Goal: Information Seeking & Learning: Learn about a topic

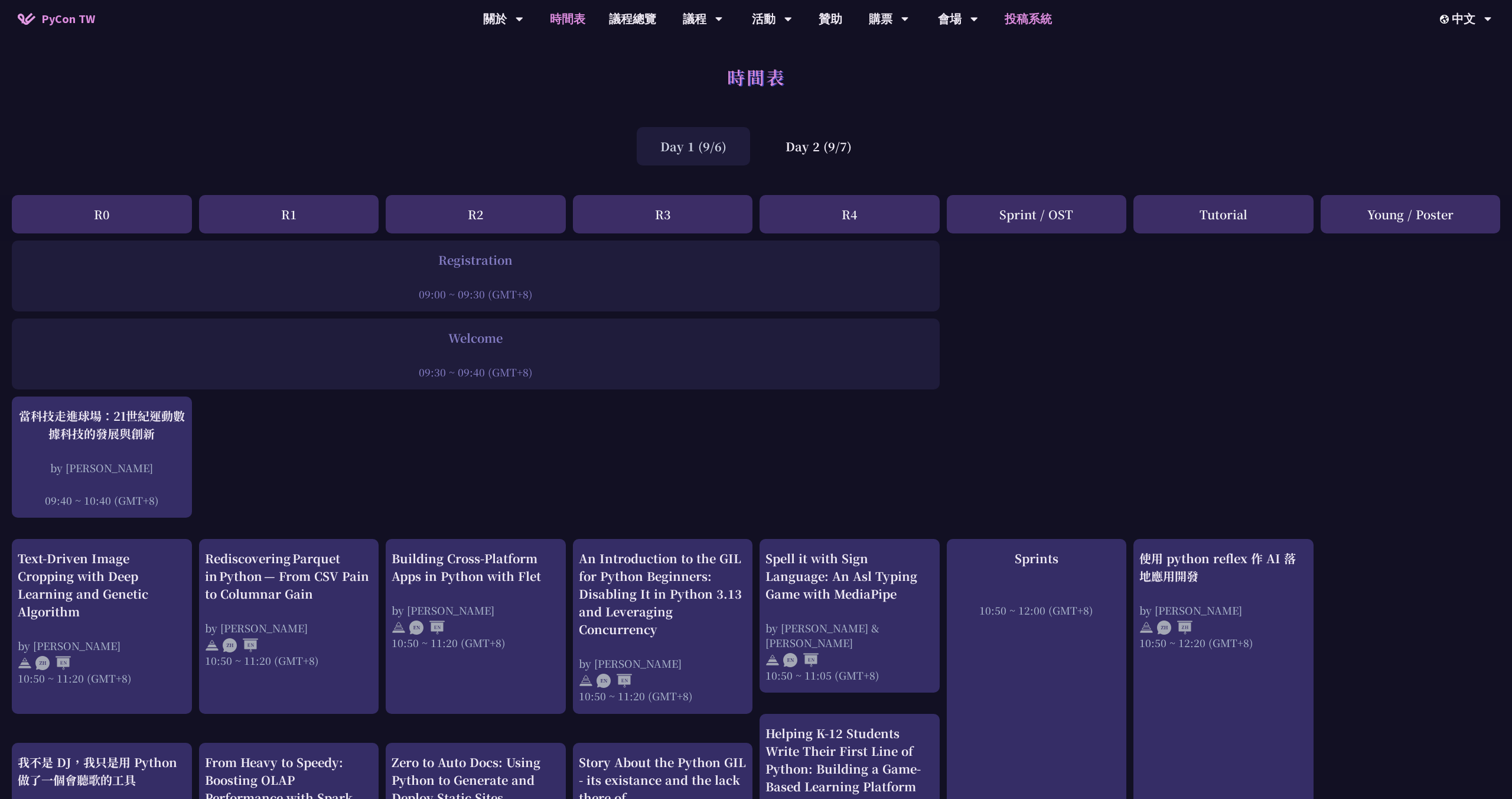
click at [1042, 23] on link "投稿系統" at bounding box center [1028, 19] width 71 height 38
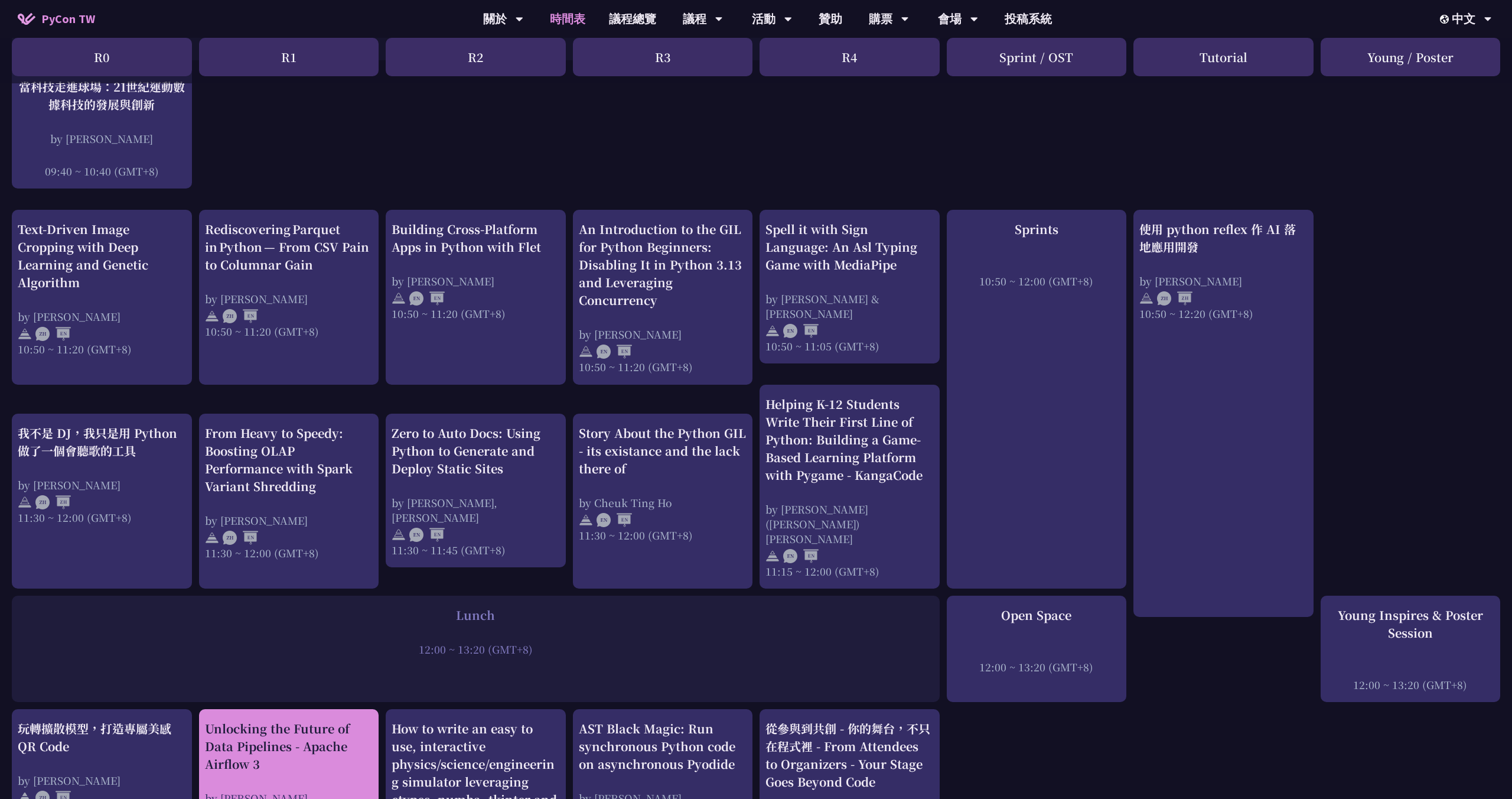
scroll to position [292, 0]
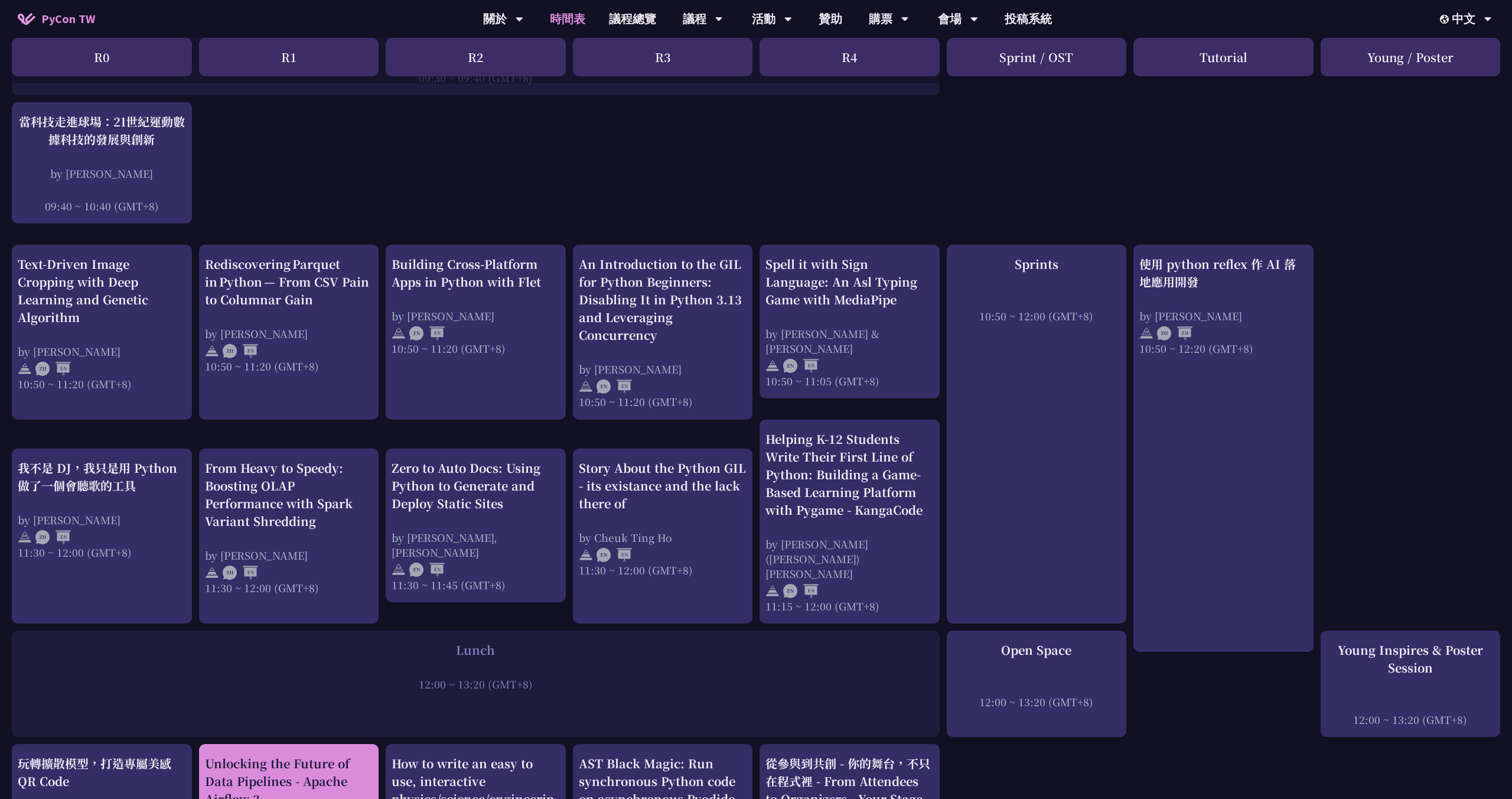
scroll to position [293, 0]
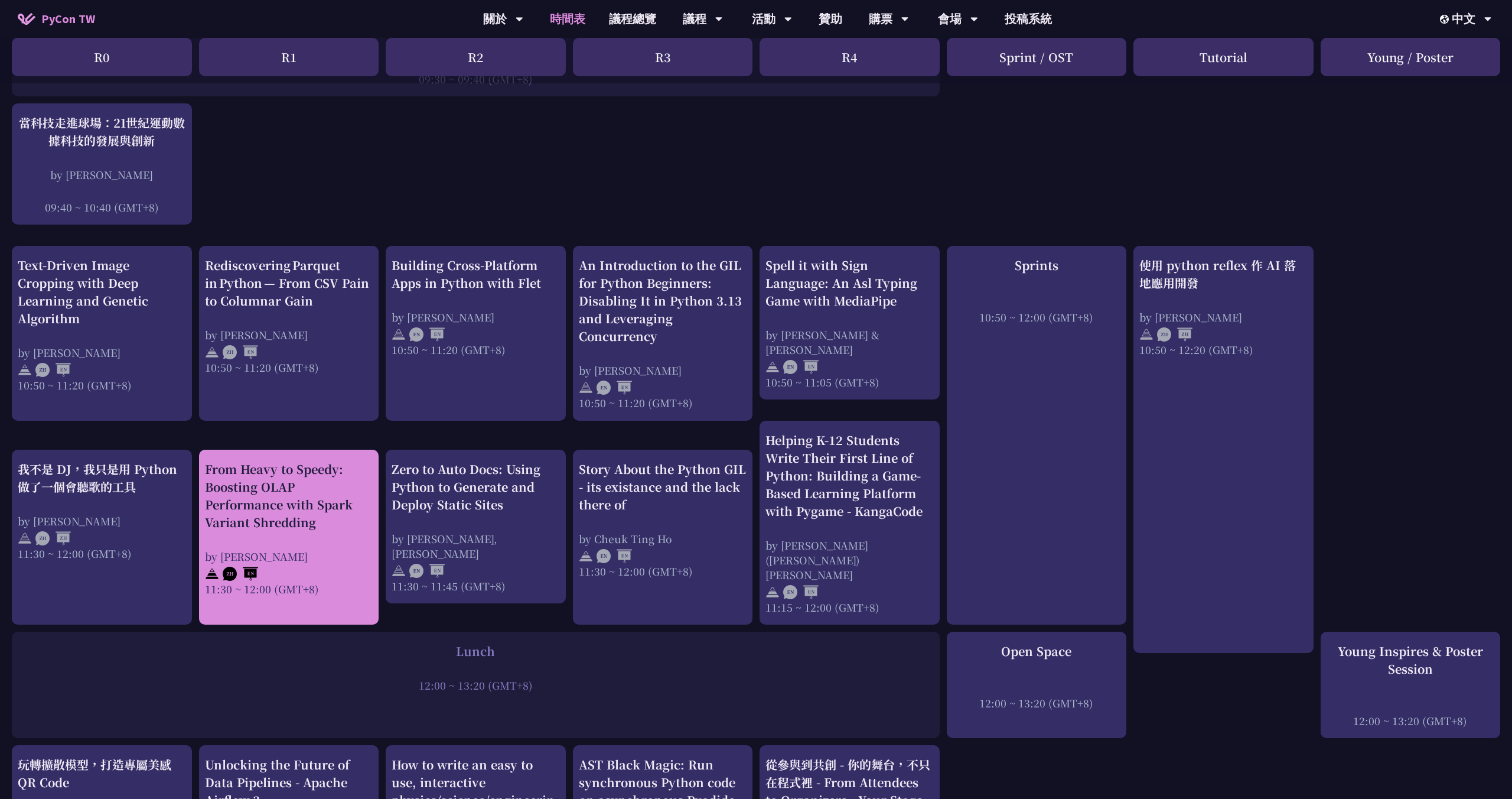
click at [321, 480] on div "From Heavy to Speedy: Boosting OLAP Performance with Spark Variant Shredding" at bounding box center [289, 496] width 169 height 71
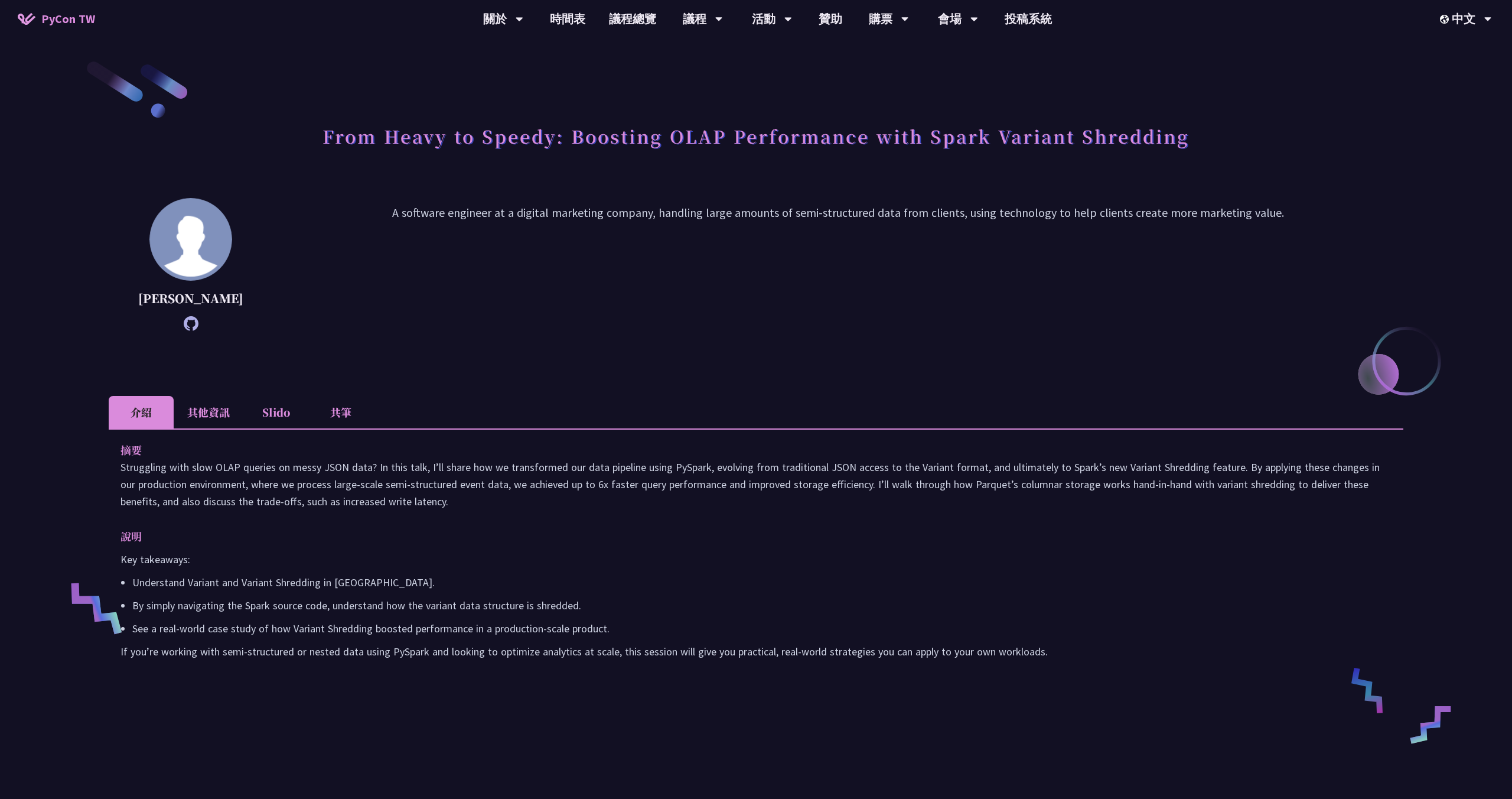
click at [320, 510] on p "Struggling with slow OLAP queries on messy JSON data? In this talk, I’ll share …" at bounding box center [756, 483] width 1271 height 51
click at [218, 428] on li "其他資訊" at bounding box center [208, 412] width 69 height 33
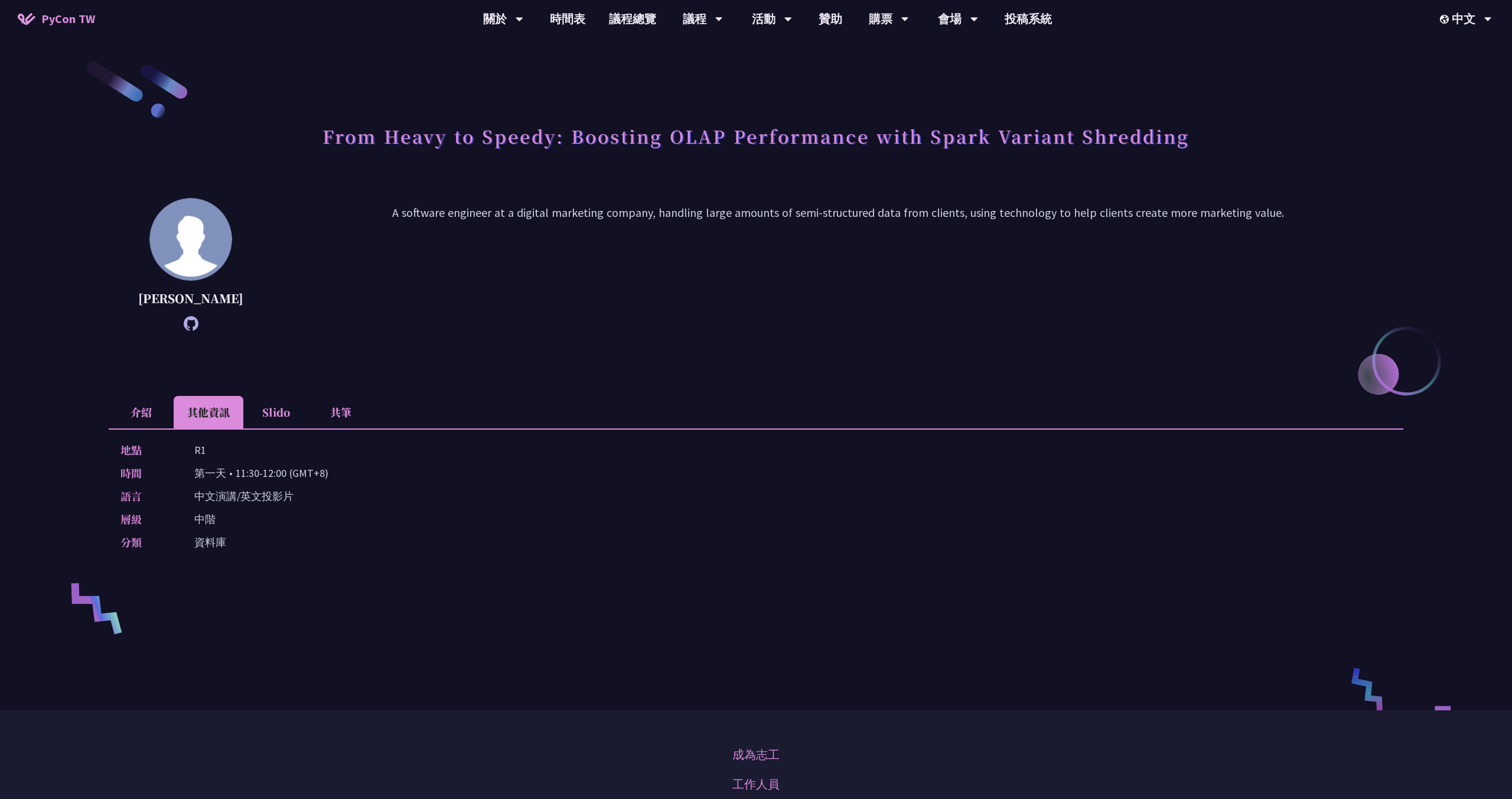
click at [273, 428] on li "Slido" at bounding box center [276, 412] width 65 height 33
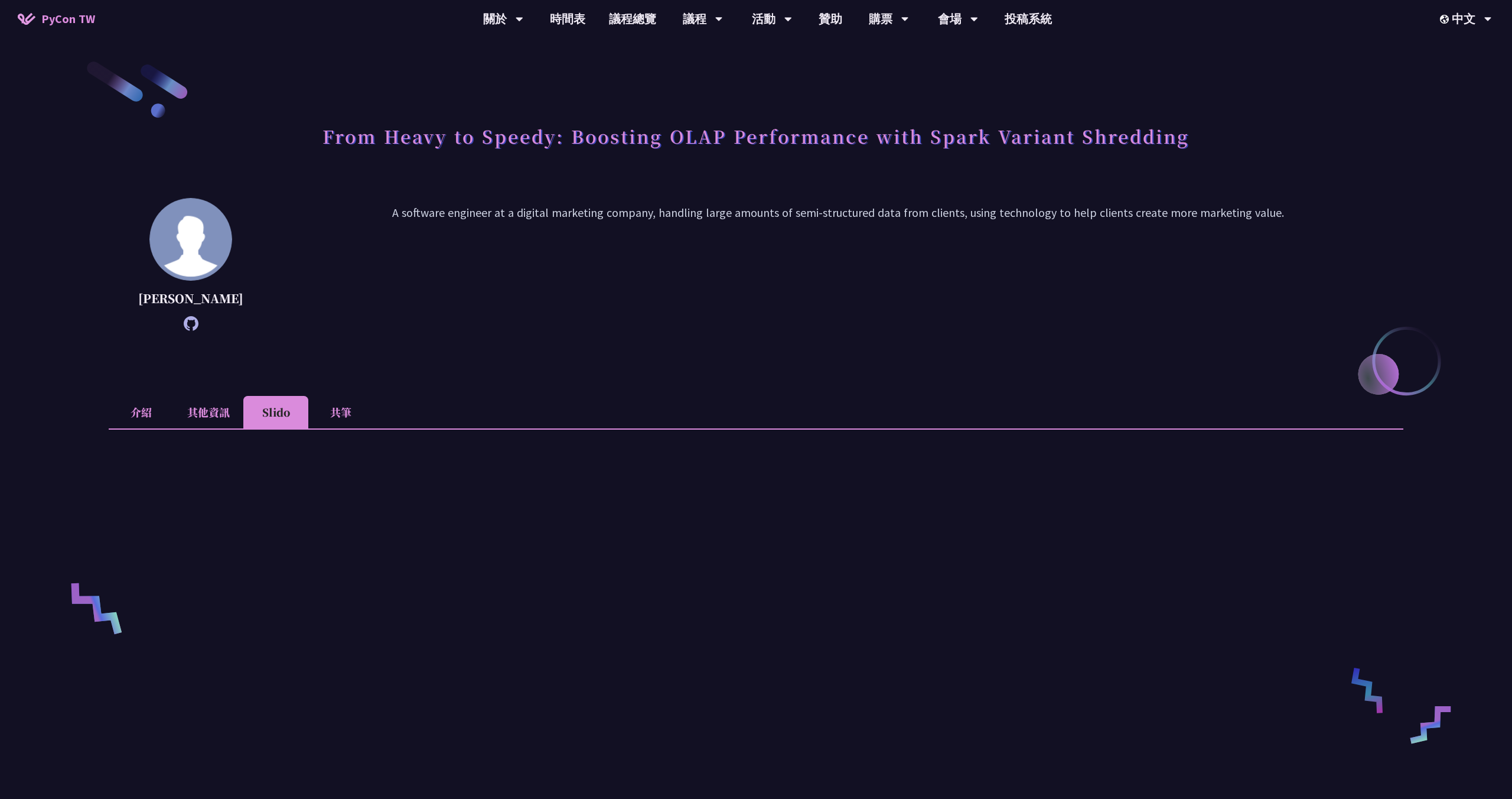
click at [335, 428] on li "共筆" at bounding box center [341, 412] width 65 height 33
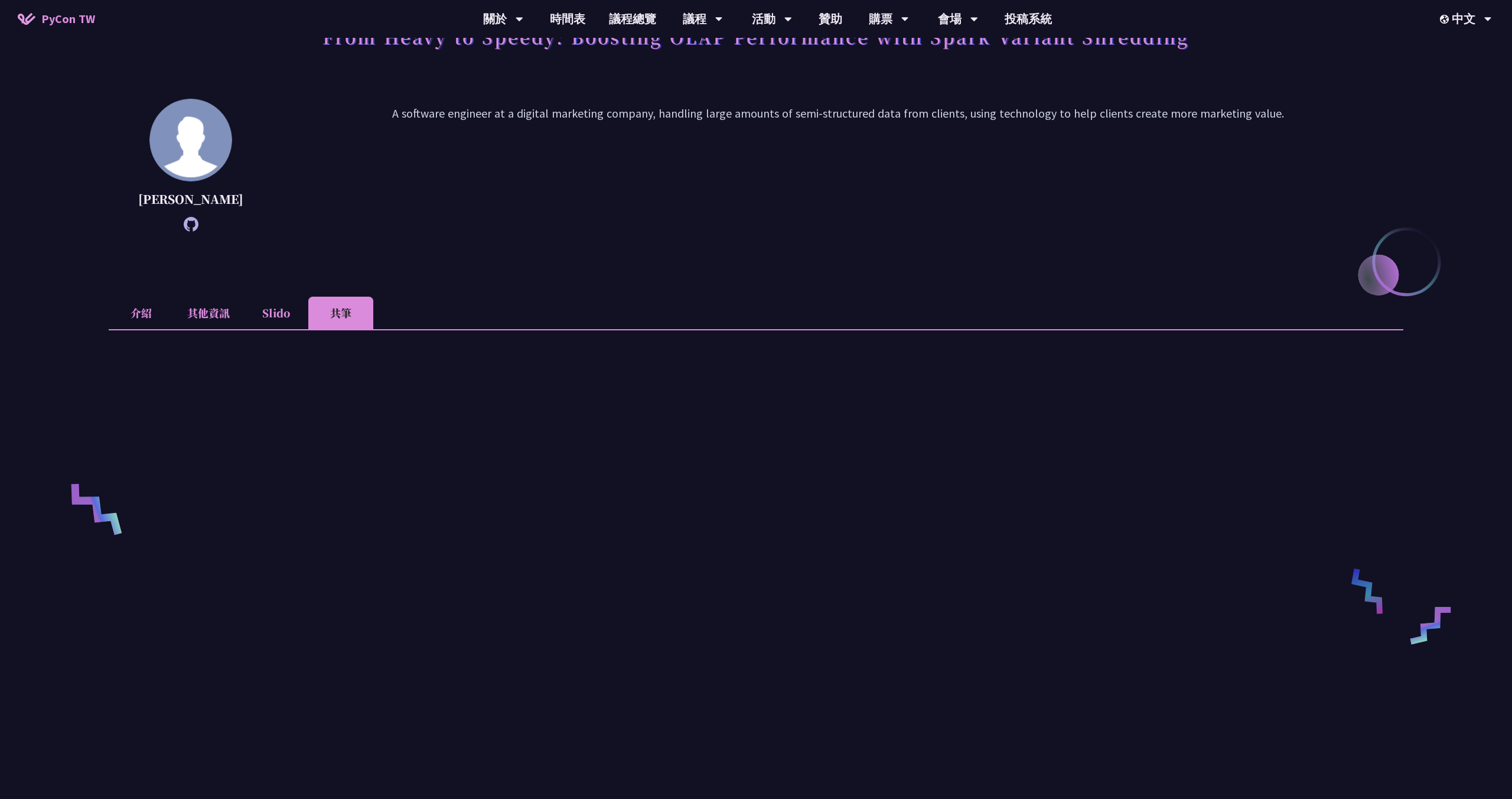
scroll to position [83, 0]
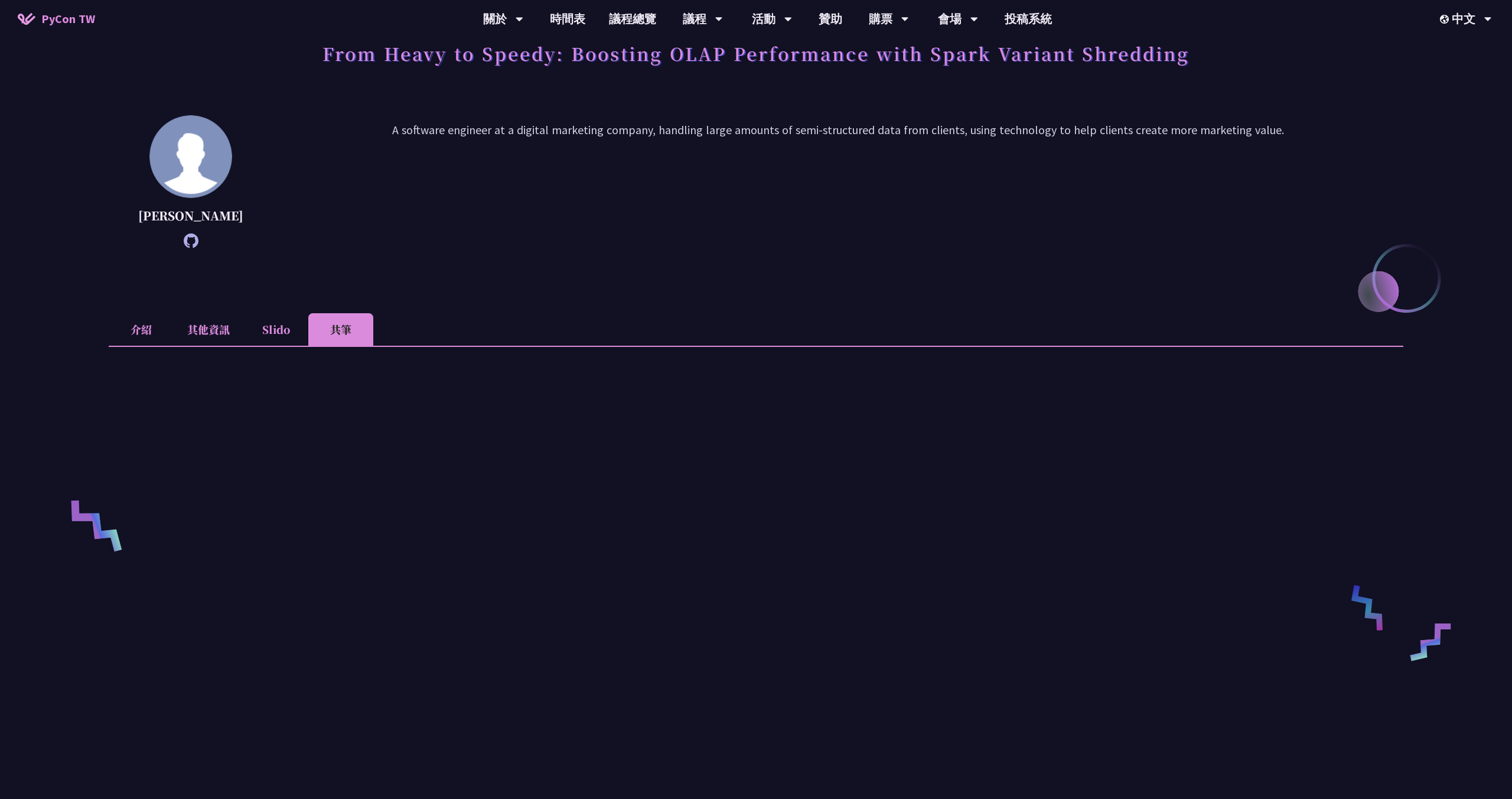
click at [154, 346] on li "介紹" at bounding box center [141, 329] width 65 height 33
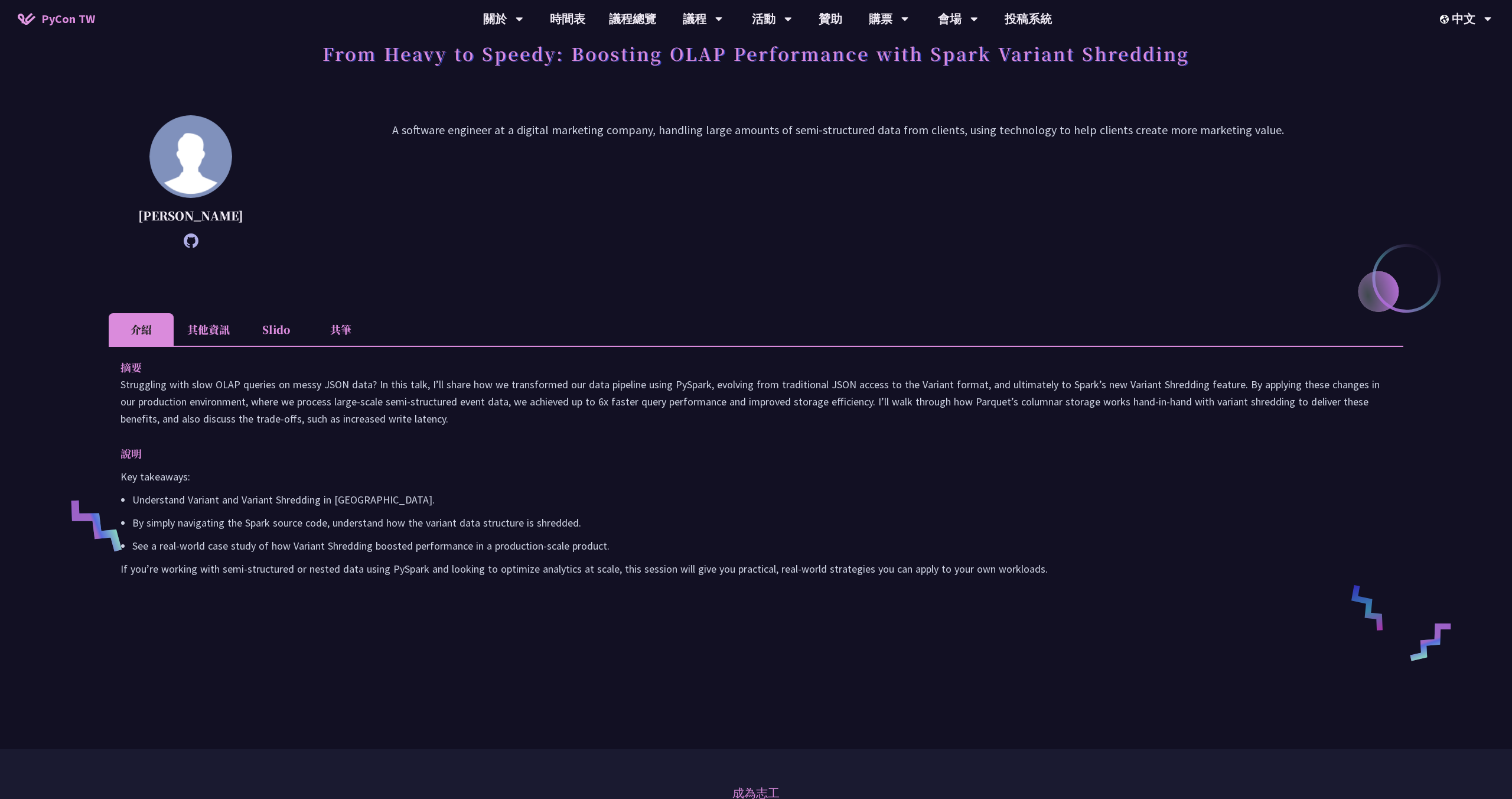
click at [64, 470] on div "From Heavy to Speedy: Boosting OLAP Performance with Spark Variant Shredding [P…" at bounding box center [756, 333] width 1512 height 831
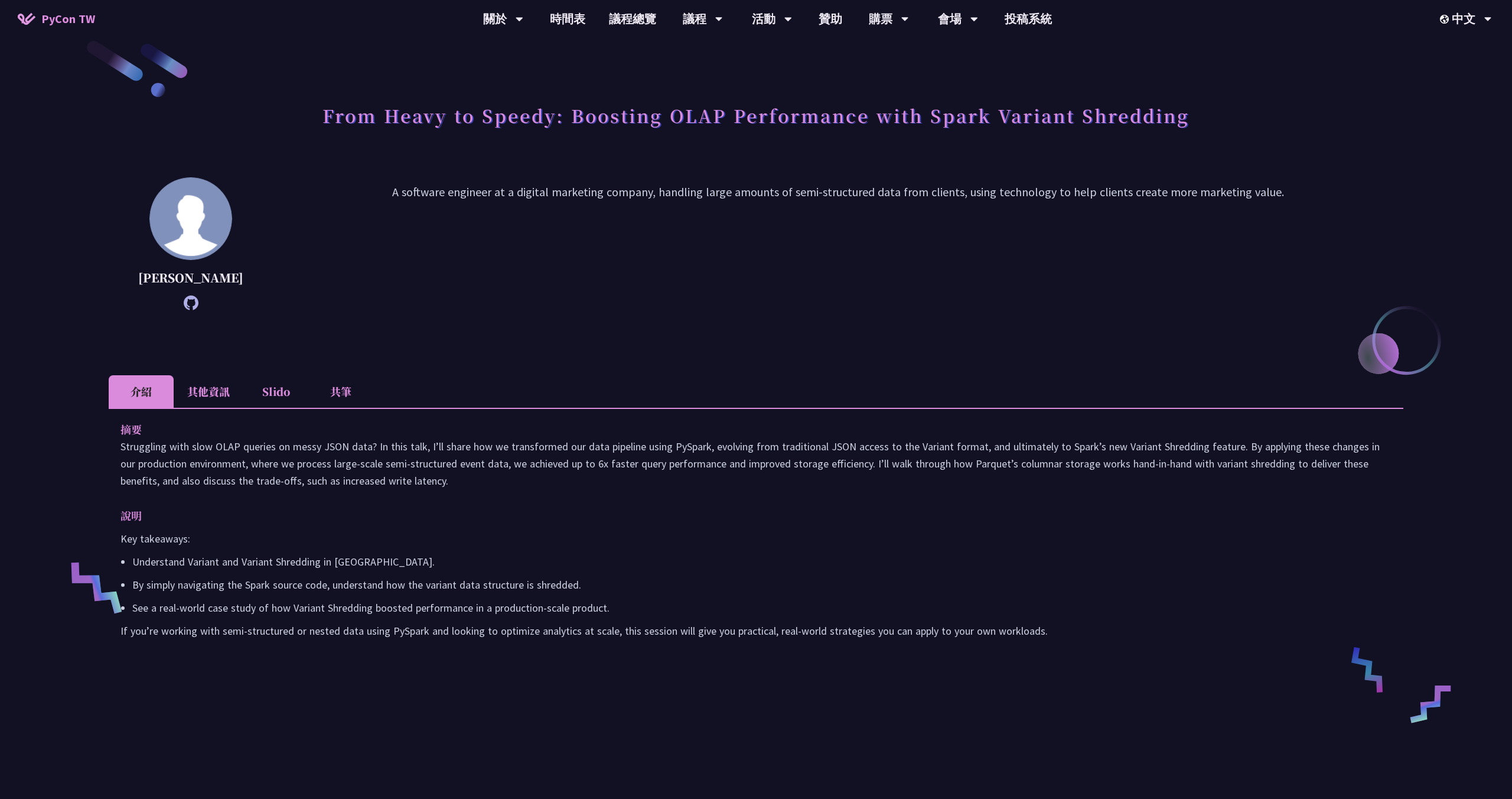
scroll to position [0, 0]
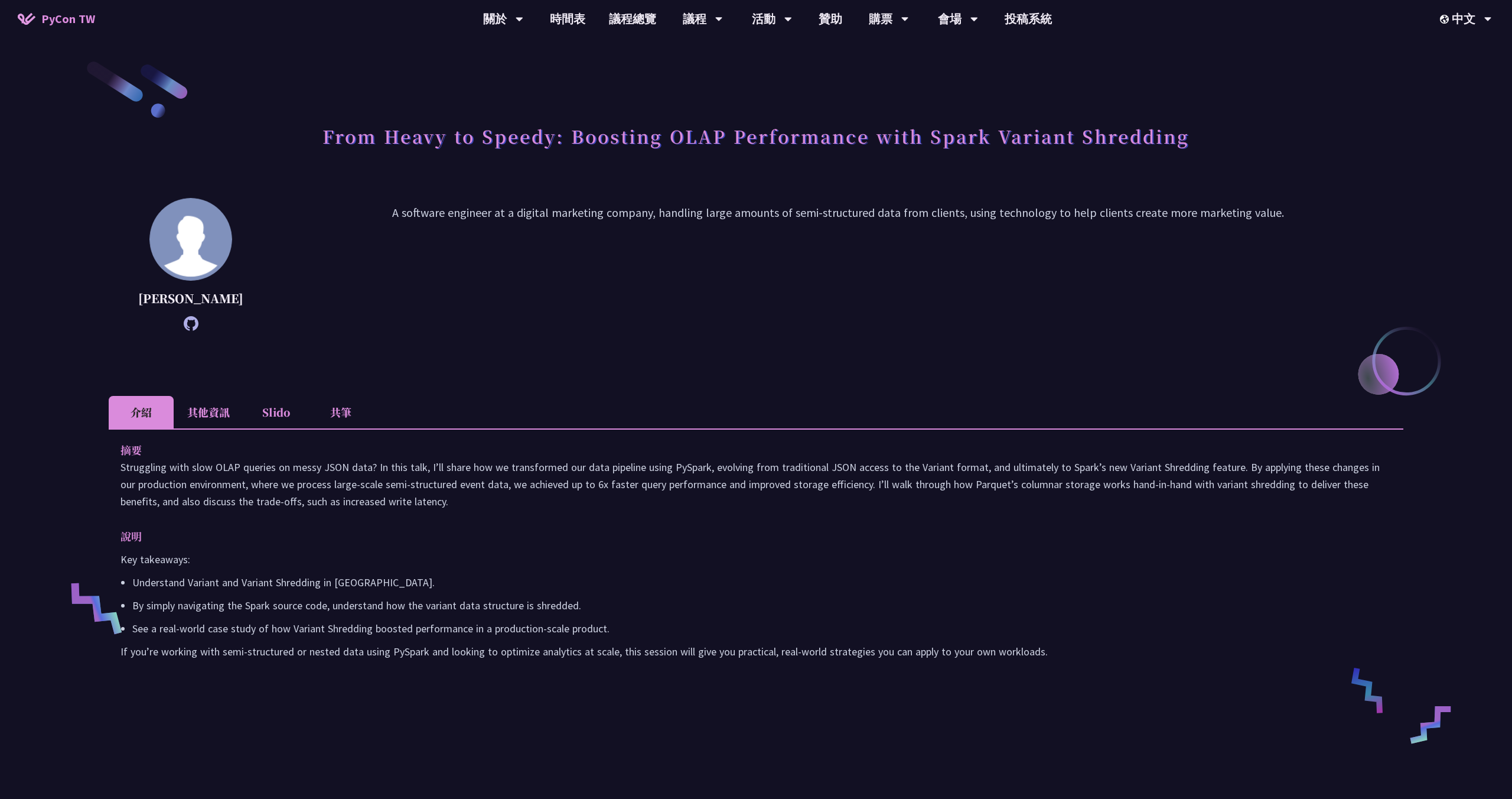
click at [80, 411] on div "From Heavy to Speedy: Boosting OLAP Performance with Spark Variant Shredding [P…" at bounding box center [756, 415] width 1512 height 831
